Goal: Check status: Check status

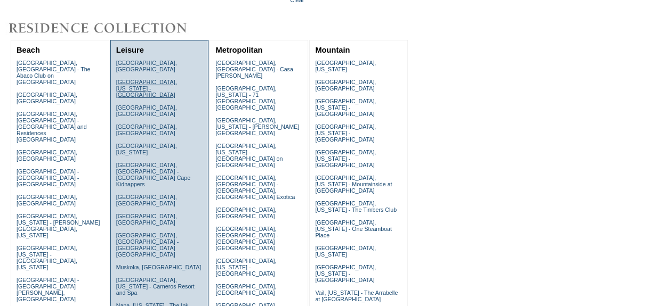
scroll to position [145, 0]
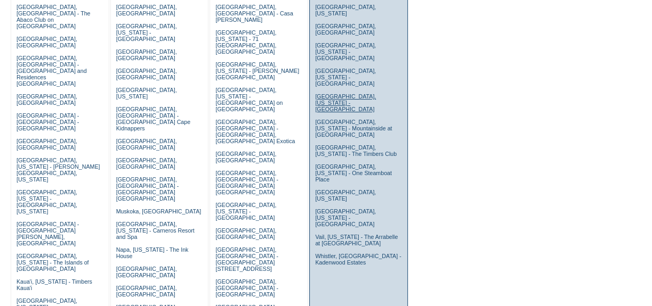
click at [320, 93] on link "[GEOGRAPHIC_DATA], [US_STATE] - [GEOGRAPHIC_DATA]" at bounding box center [345, 102] width 61 height 19
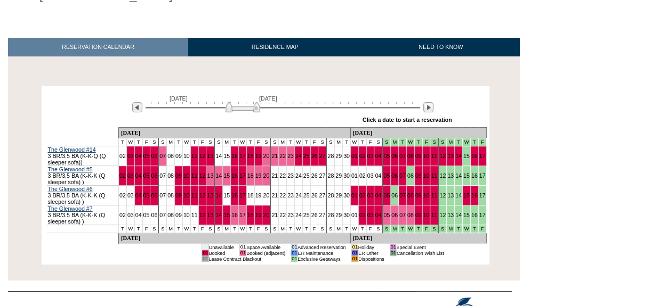
scroll to position [145, 0]
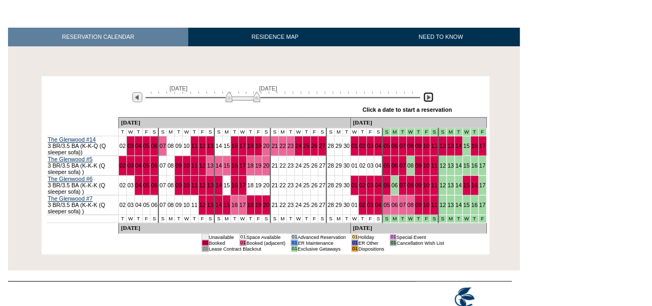
click at [428, 101] on img at bounding box center [428, 97] width 10 height 10
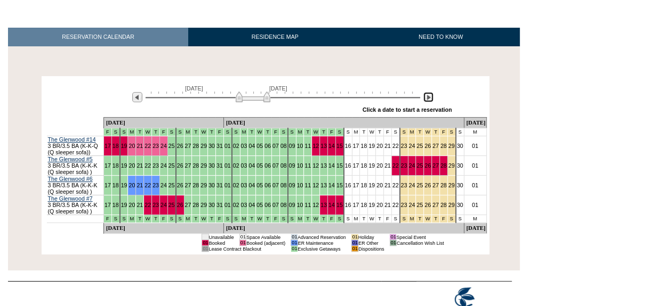
click at [428, 101] on img at bounding box center [428, 97] width 10 height 10
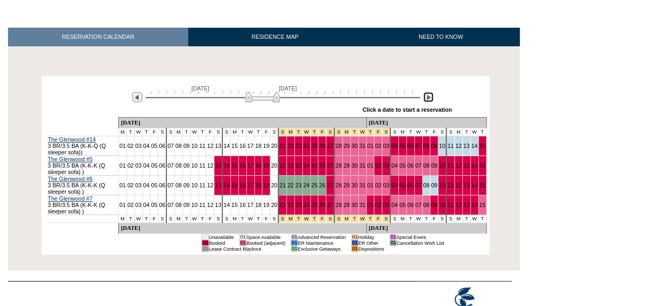
click at [428, 101] on img at bounding box center [428, 97] width 10 height 10
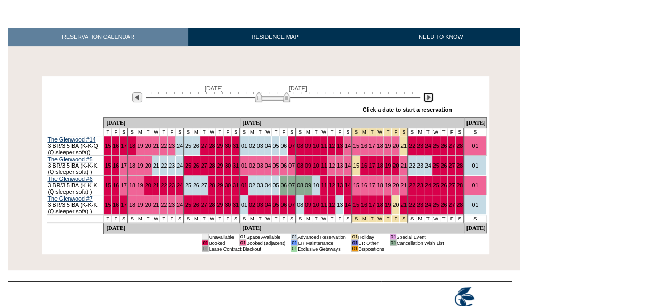
scroll to position [48, 0]
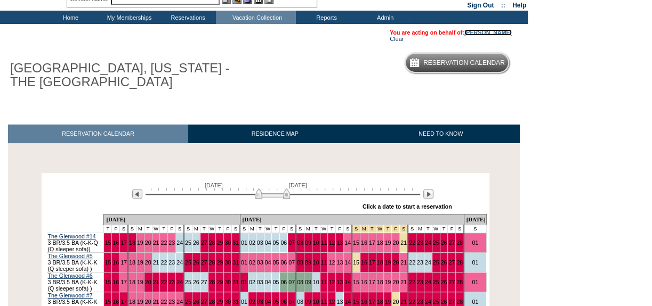
click at [474, 31] on link "[PERSON_NAME]" at bounding box center [487, 32] width 47 height 6
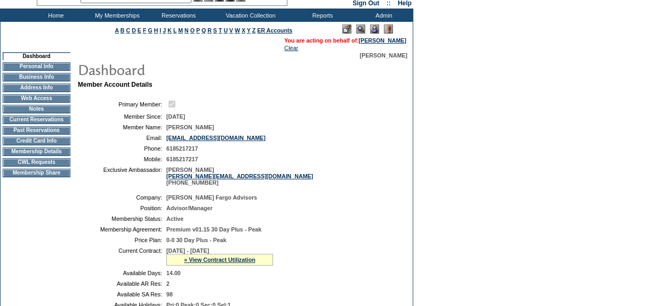
scroll to position [96, 0]
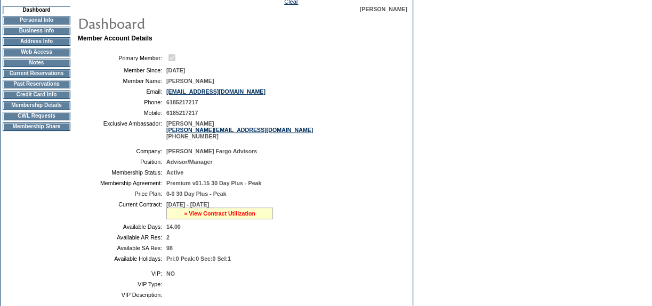
click at [245, 213] on link "» View Contract Utilization" at bounding box center [219, 214] width 71 height 6
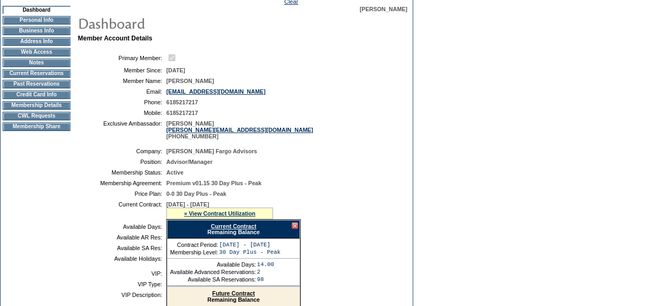
click at [244, 230] on link "Current Contract" at bounding box center [233, 226] width 45 height 6
click at [294, 229] on div at bounding box center [295, 226] width 6 height 6
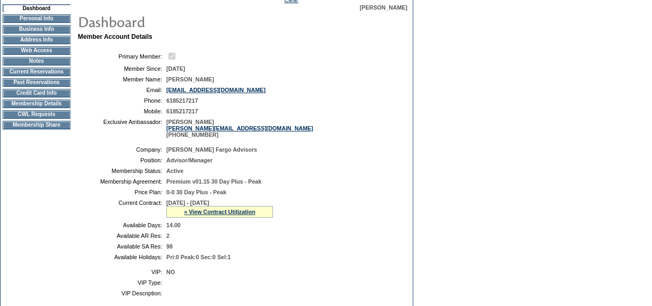
scroll to position [145, 0]
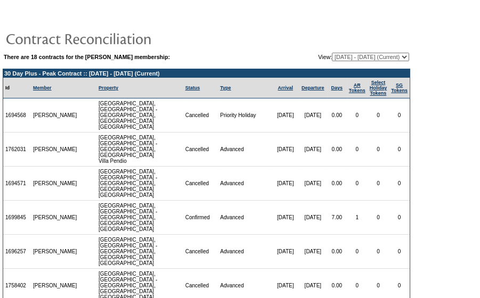
scroll to position [45, 0]
